Goal: Task Accomplishment & Management: Complete application form

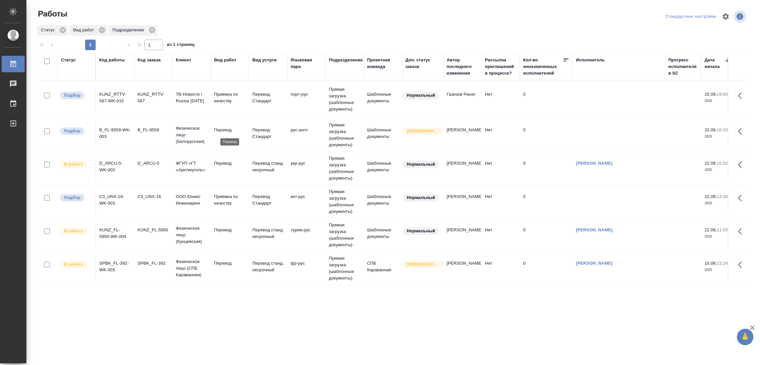
click at [224, 130] on p "Перевод" at bounding box center [230, 130] width 32 height 7
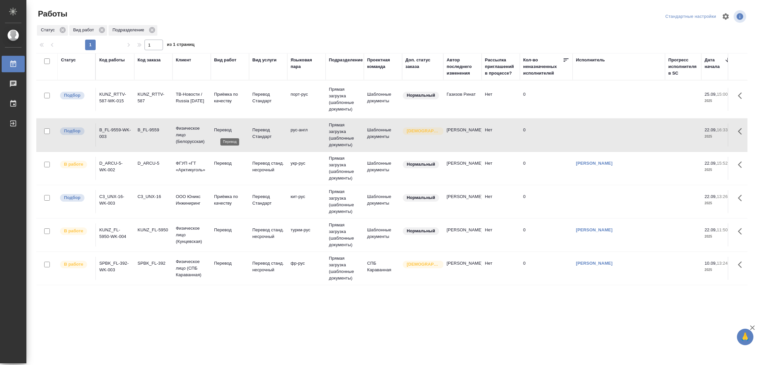
click at [224, 130] on p "Перевод" at bounding box center [230, 130] width 32 height 7
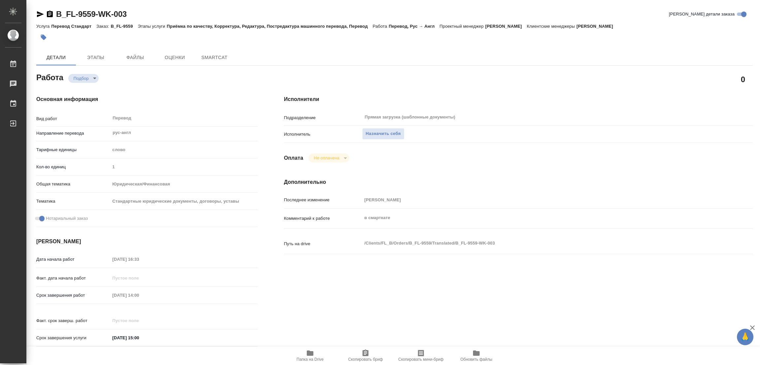
type textarea "x"
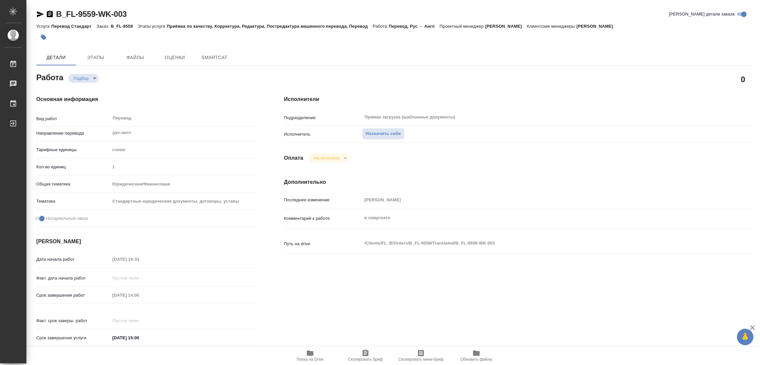
type textarea "x"
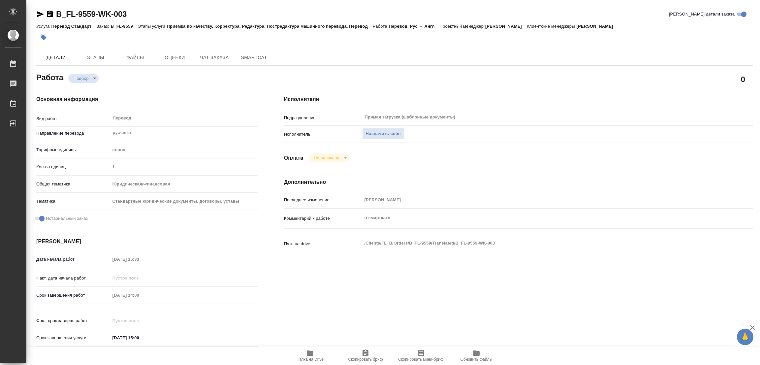
type textarea "x"
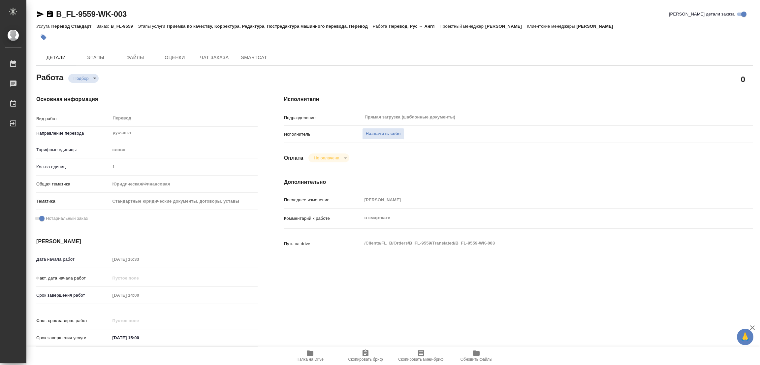
type textarea "x"
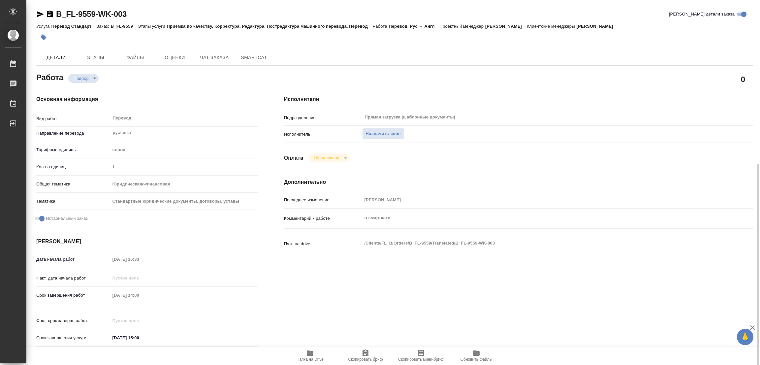
scroll to position [148, 0]
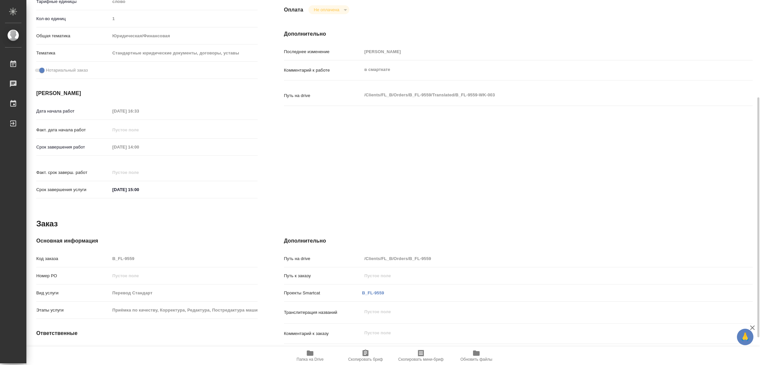
click at [307, 356] on icon "button" at bounding box center [310, 353] width 8 height 8
